Goal: Navigation & Orientation: Find specific page/section

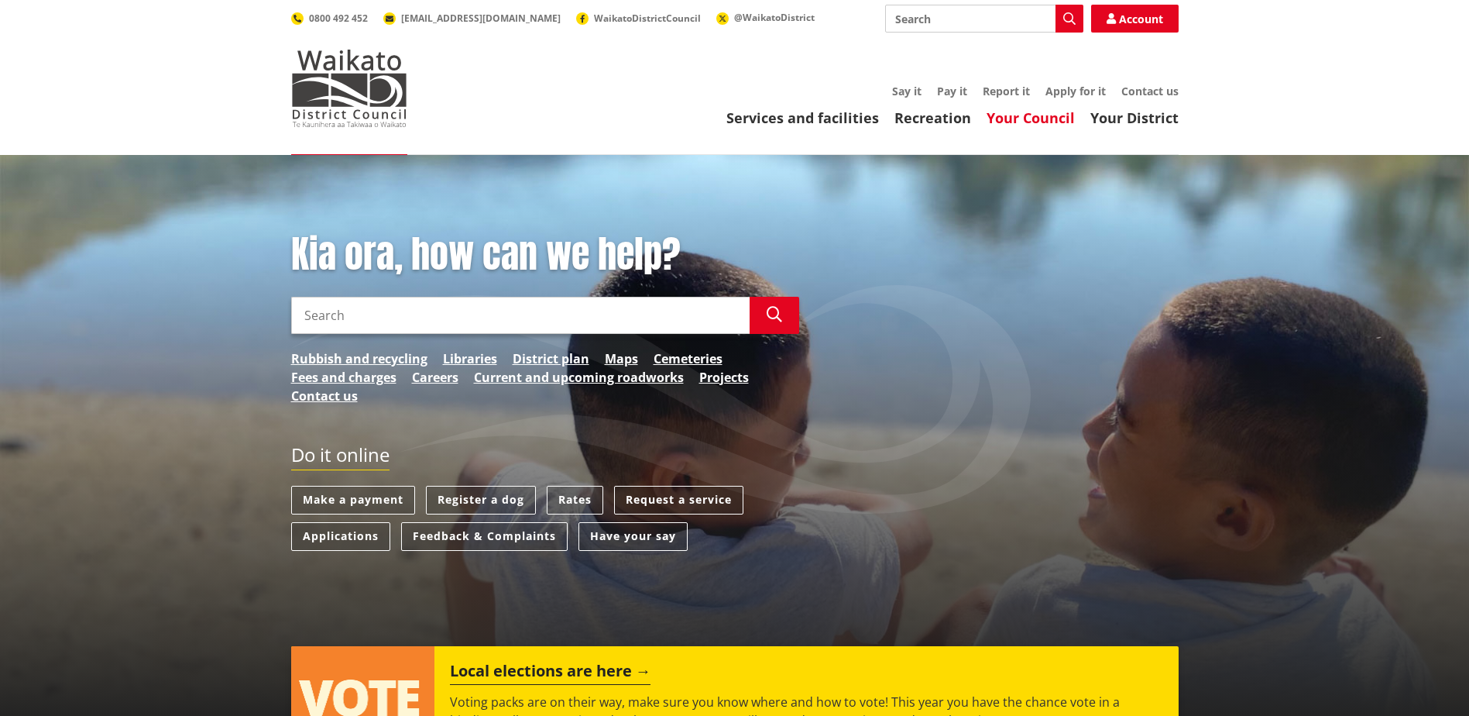
click at [1009, 115] on link "Your Council" at bounding box center [1031, 117] width 88 height 19
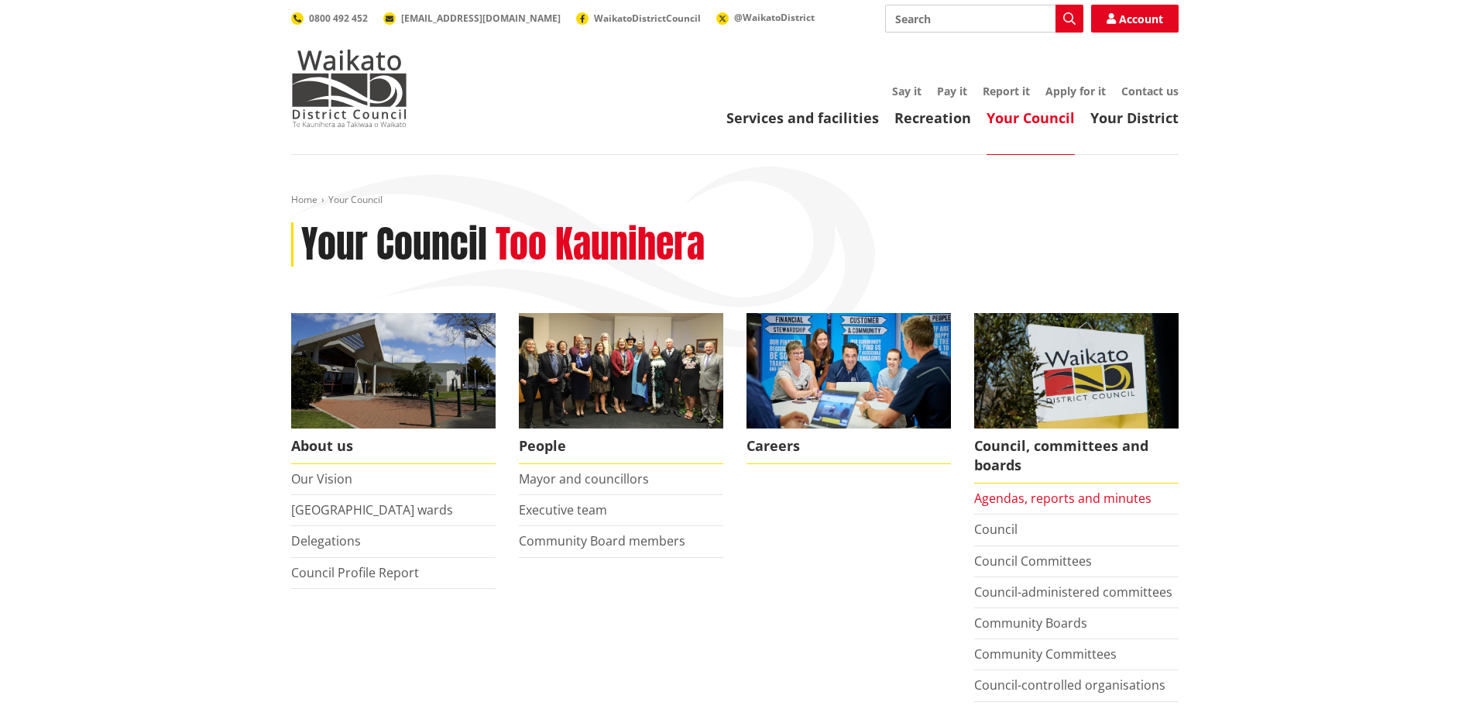
click at [994, 501] on link "Agendas, reports and minutes" at bounding box center [1062, 497] width 177 height 17
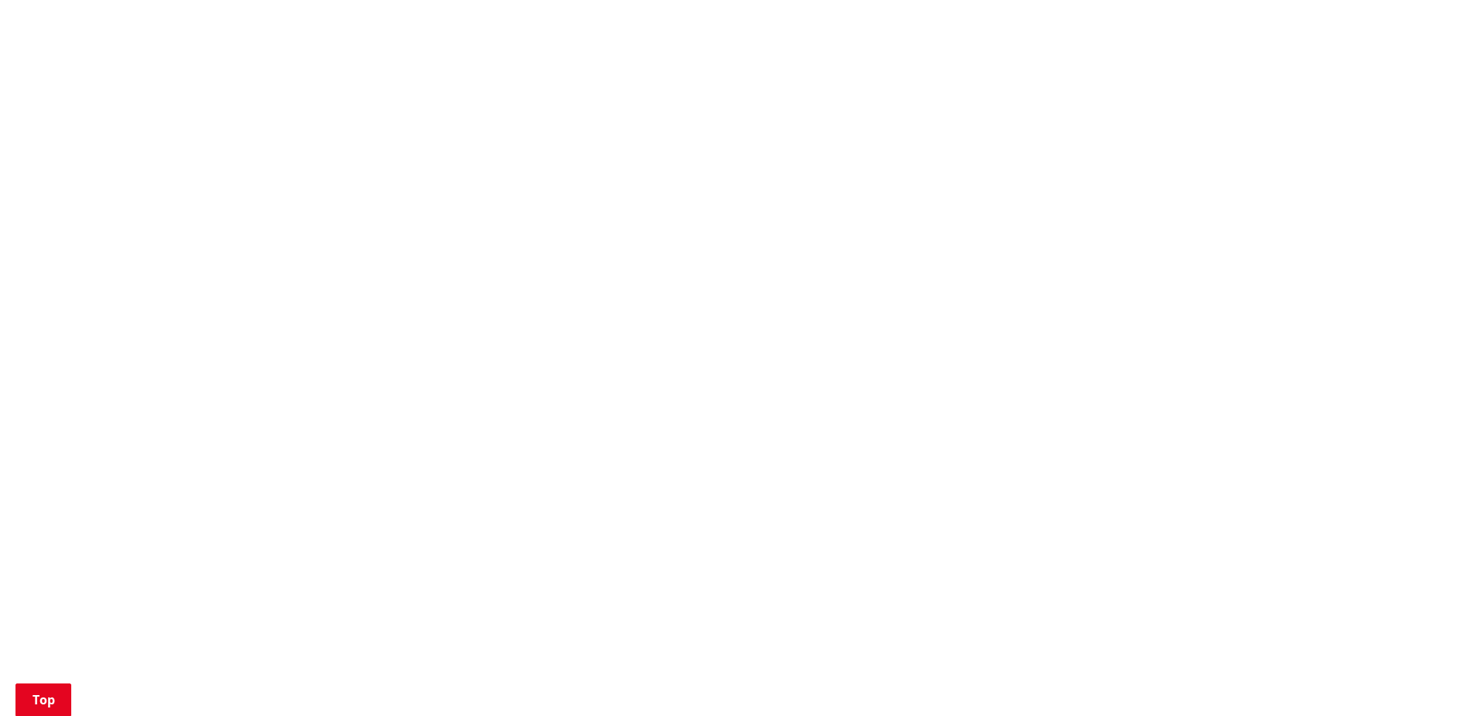
scroll to position [929, 0]
